Goal: Information Seeking & Learning: Learn about a topic

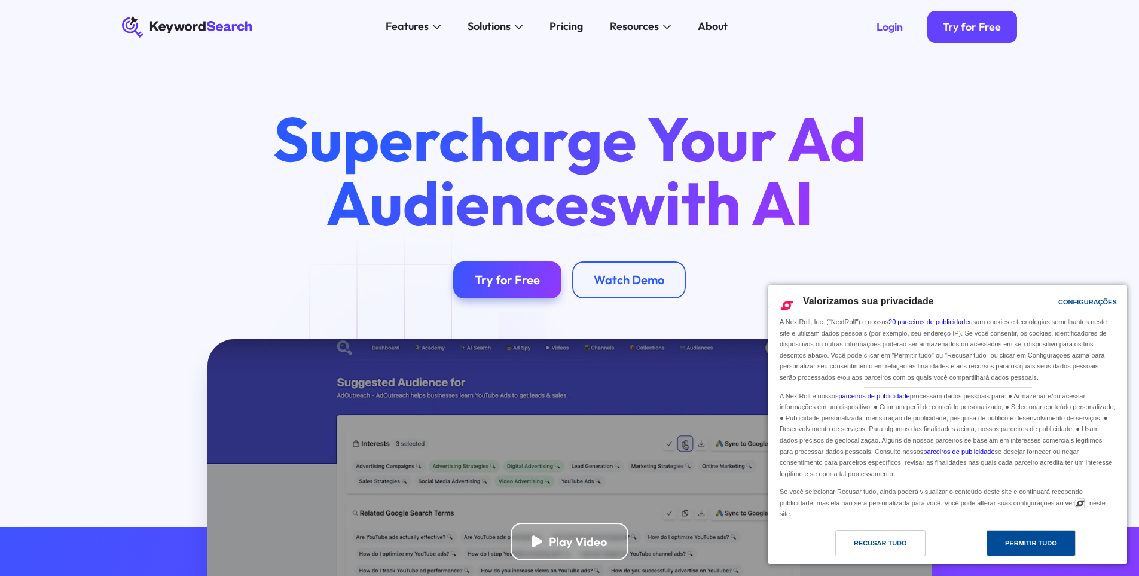
click at [1020, 544] on div "Permitir Tudo" at bounding box center [1031, 542] width 52 height 13
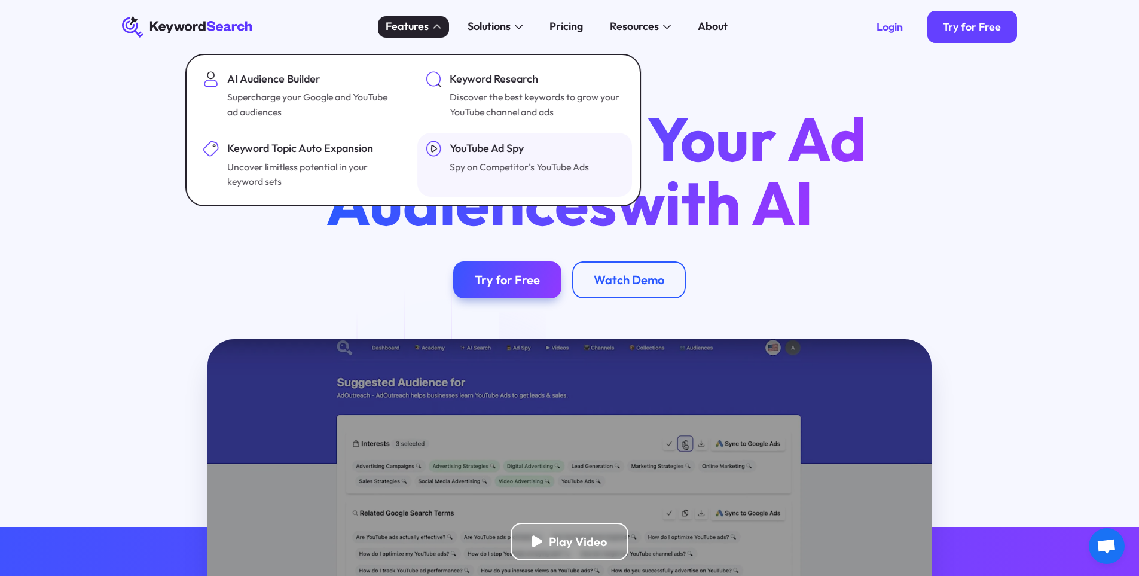
click at [475, 151] on div "YouTube Ad Spy" at bounding box center [519, 149] width 139 height 16
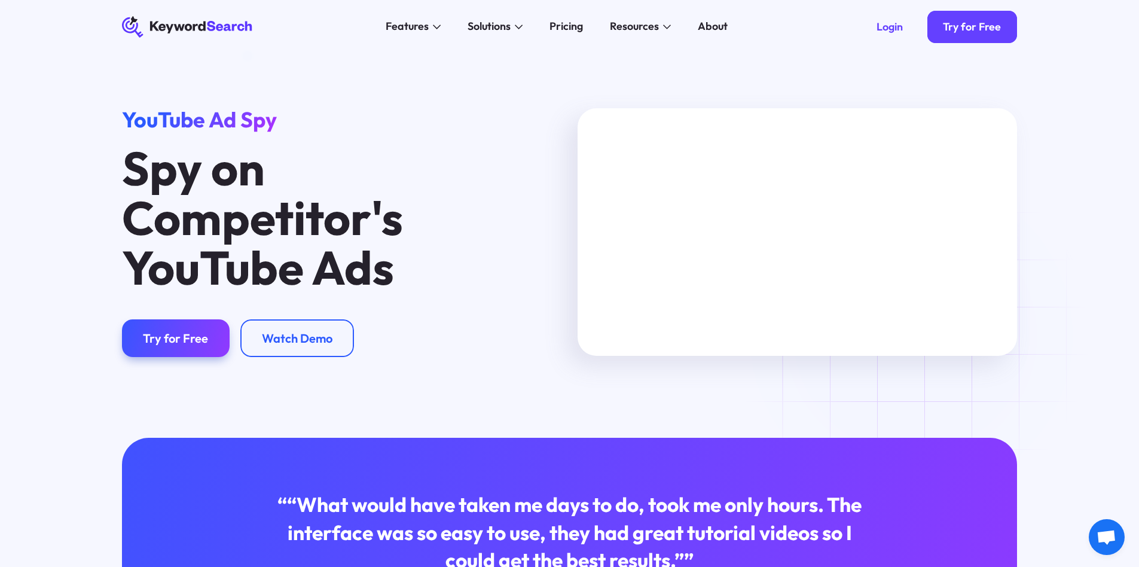
click at [228, 27] on icon at bounding box center [187, 27] width 130 height 20
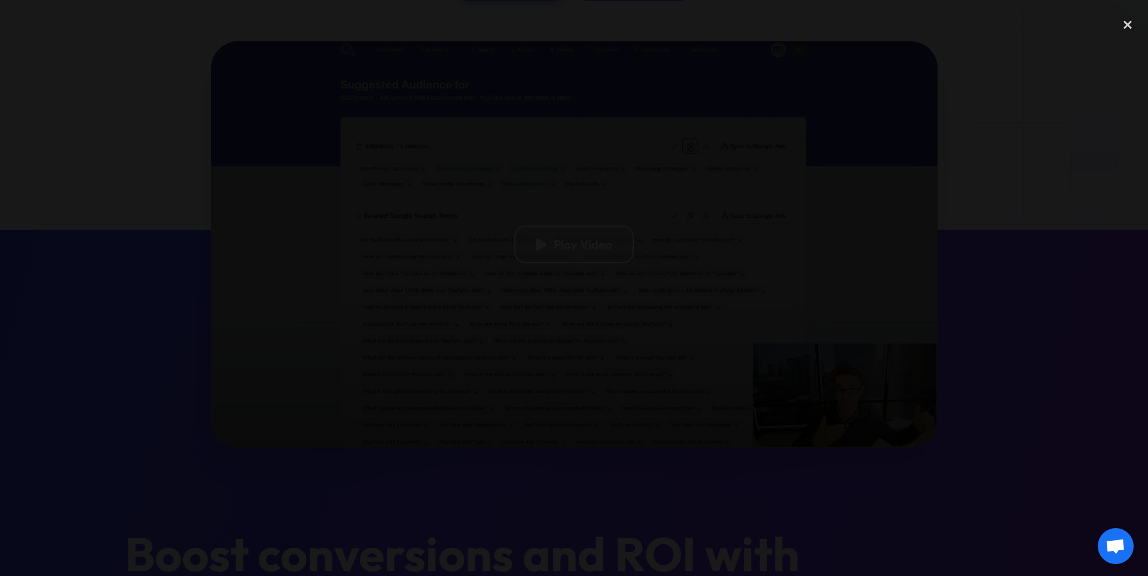
drag, startPoint x: 509, startPoint y: 130, endPoint x: 825, endPoint y: 121, distance: 316.4
click at [825, 121] on div at bounding box center [574, 287] width 1148 height 552
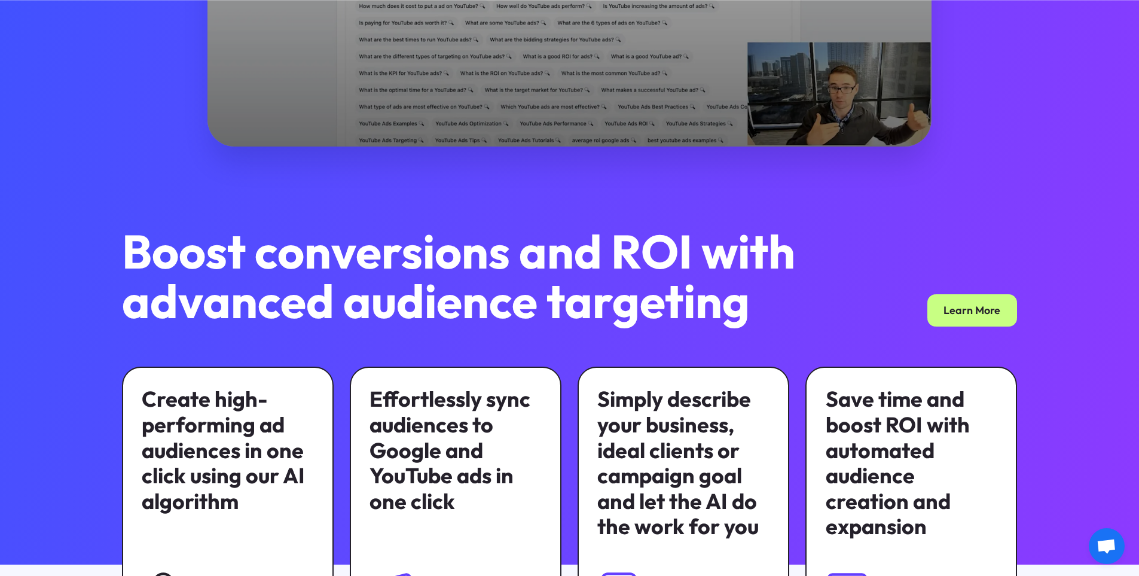
scroll to position [897, 0]
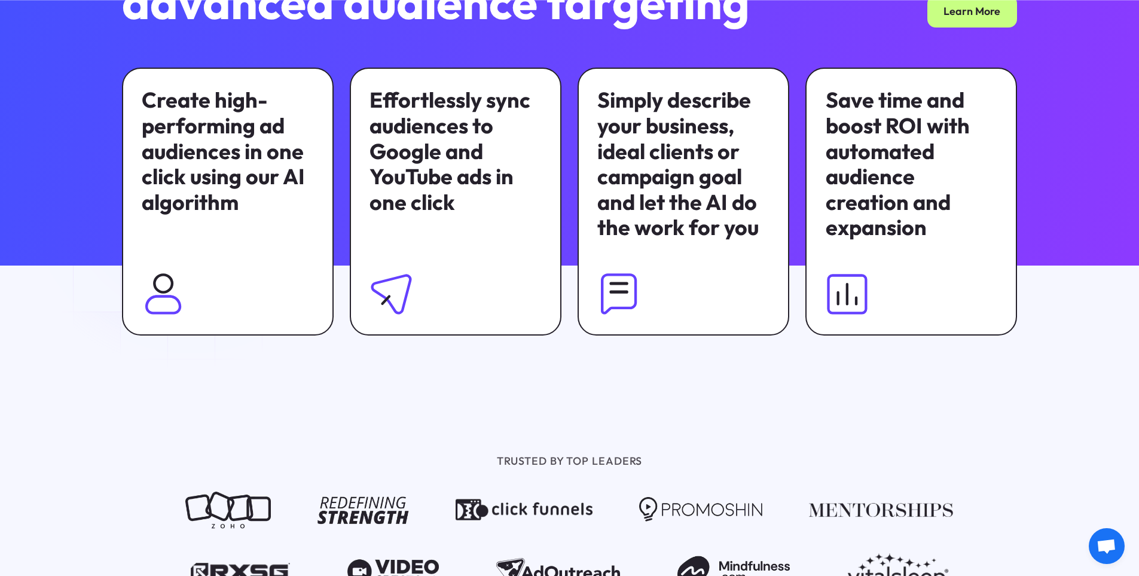
drag, startPoint x: 103, startPoint y: 73, endPoint x: 103, endPoint y: 65, distance: 7.8
click at [103, 73] on div "Boost conversions and ROI with advanced audience targeting Learn More Create hi…" at bounding box center [569, 132] width 939 height 408
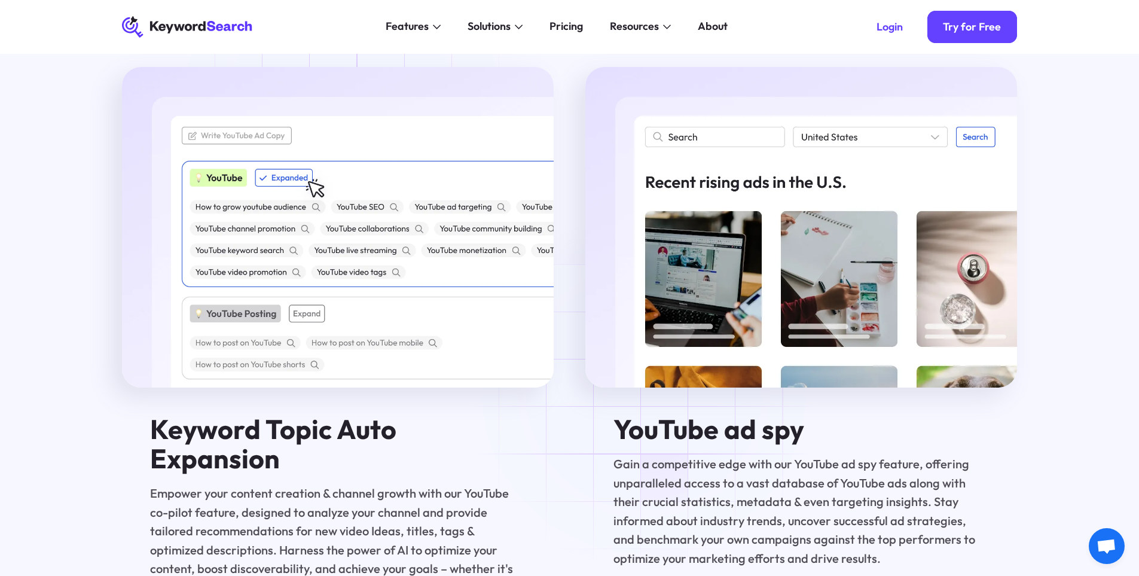
scroll to position [2511, 0]
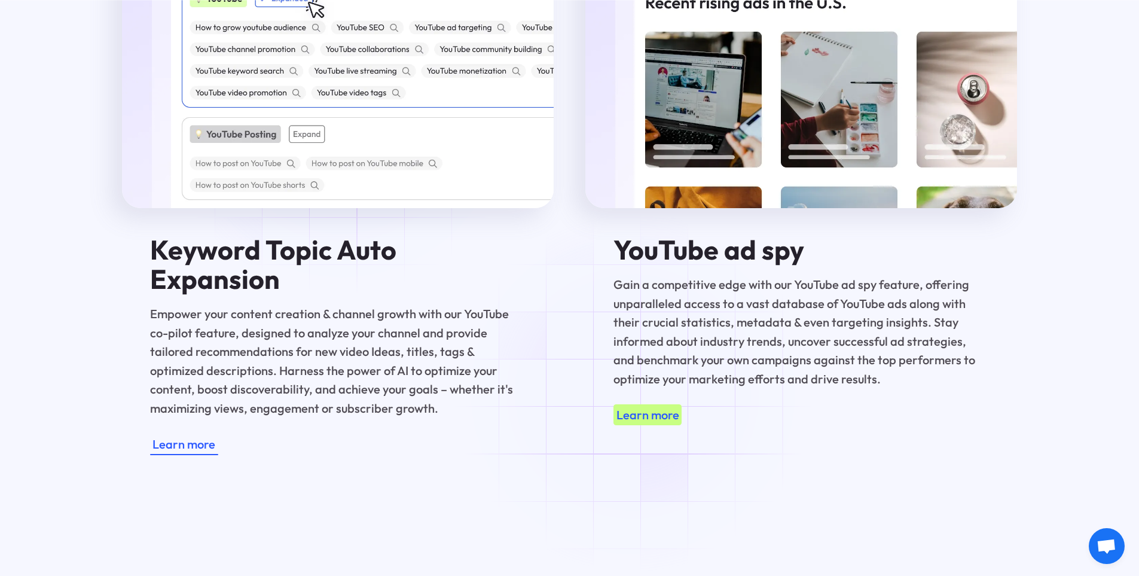
click at [637, 405] on div "Learn more" at bounding box center [647, 414] width 63 height 19
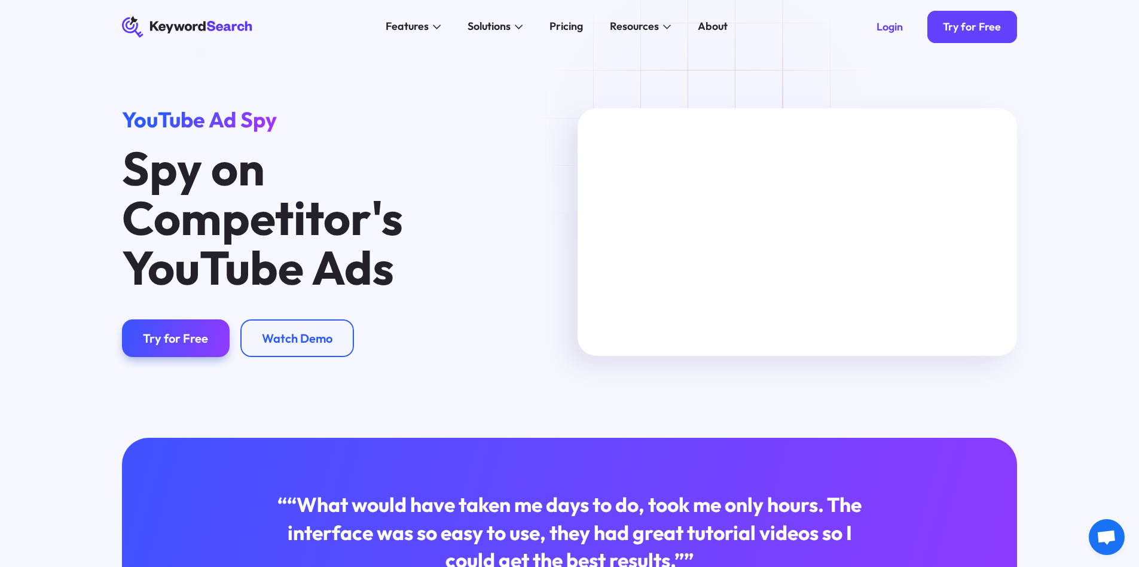
click at [209, 27] on icon "KeywordSearch" at bounding box center [188, 27] width 132 height 22
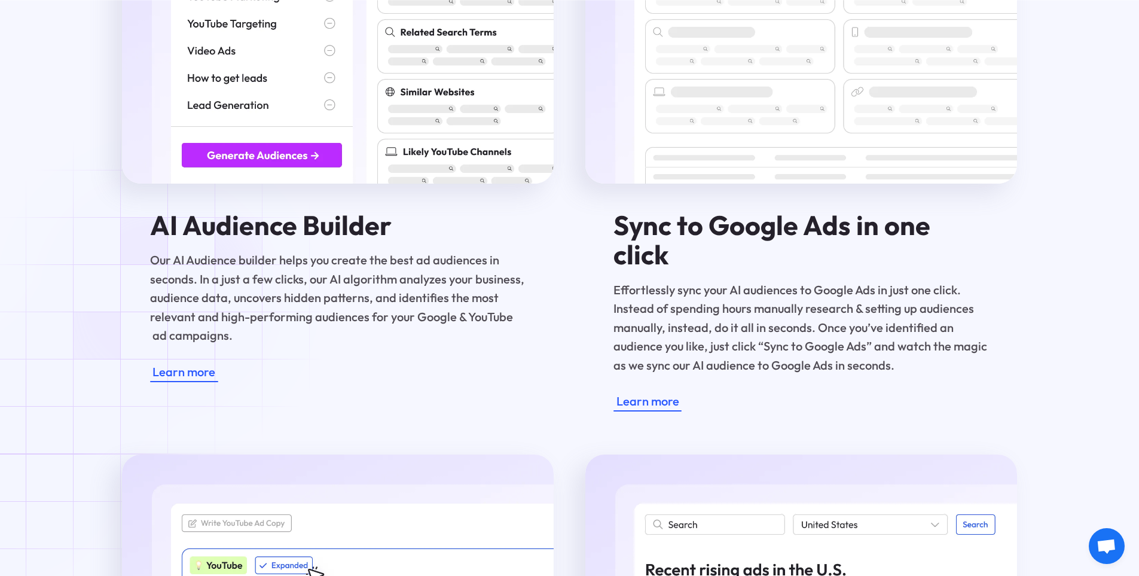
scroll to position [2064, 0]
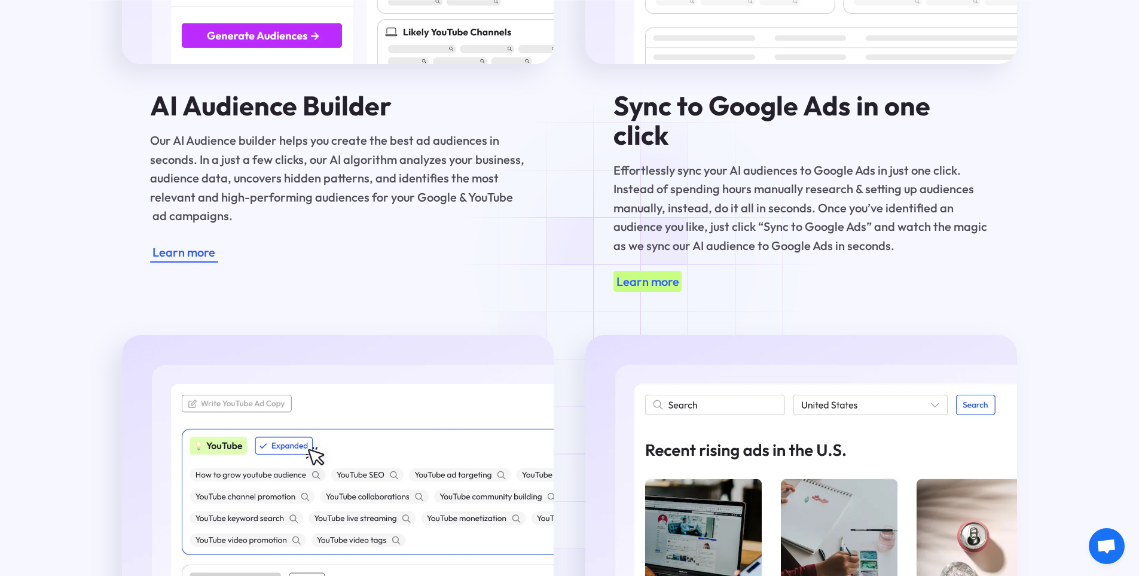
click at [643, 272] on div "Learn more" at bounding box center [647, 281] width 63 height 19
click at [650, 272] on div "Learn more" at bounding box center [647, 281] width 63 height 19
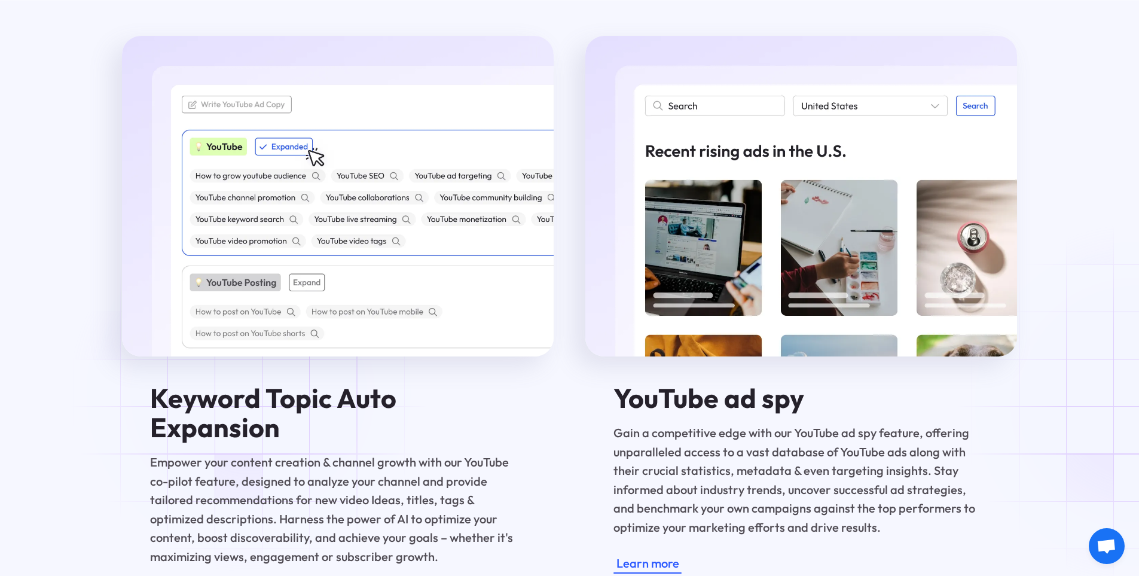
scroll to position [2542, 0]
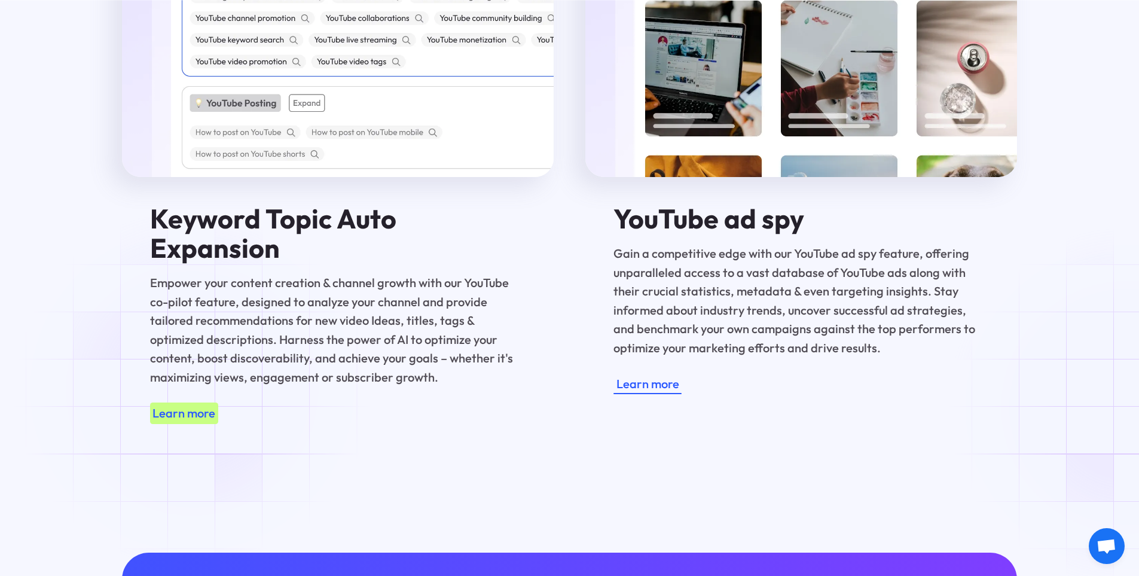
click at [193, 404] on div "Learn more" at bounding box center [183, 413] width 63 height 19
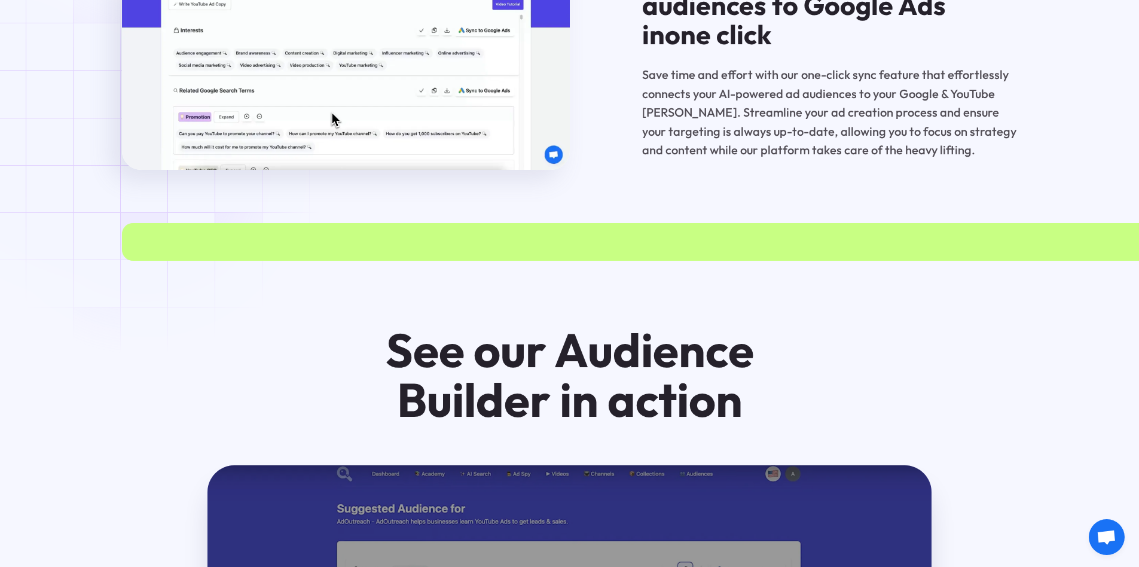
scroll to position [2272, 0]
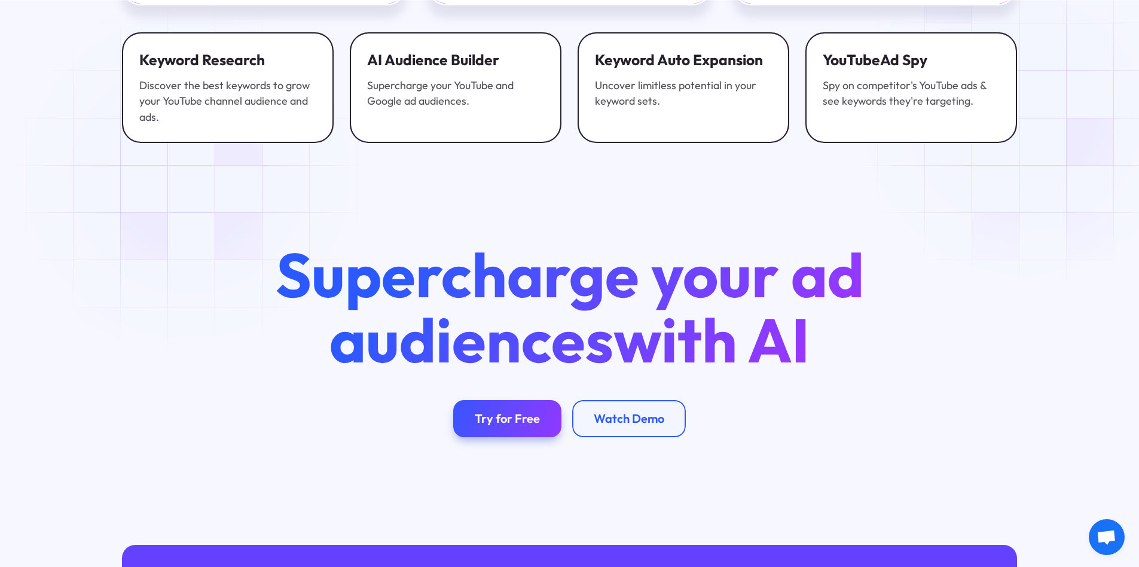
scroll to position [3049, 0]
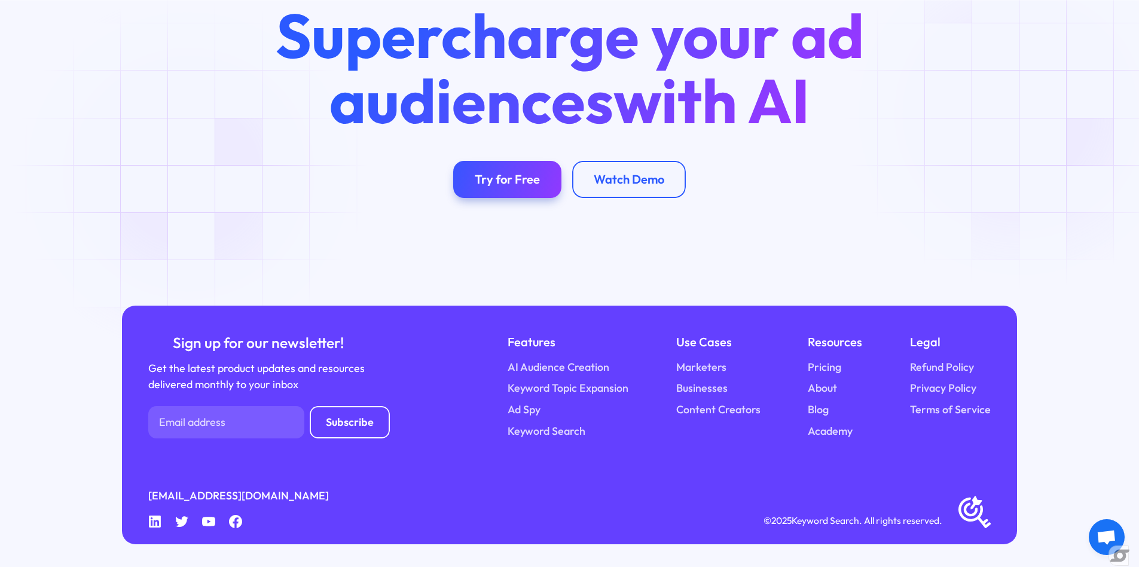
click at [190, 176] on div "Supercharge your ad audiences with AI Try for Free Watch Demo" at bounding box center [569, 100] width 939 height 195
